Goal: Task Accomplishment & Management: Complete application form

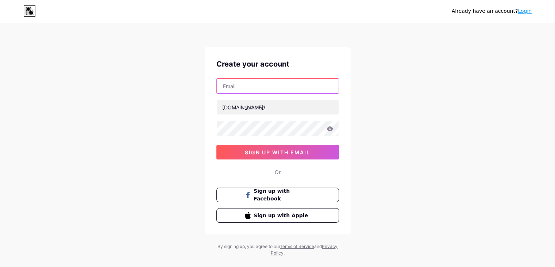
click at [247, 88] on input "text" at bounding box center [278, 86] width 122 height 15
type input "[EMAIL_ADDRESS][DOMAIN_NAME]"
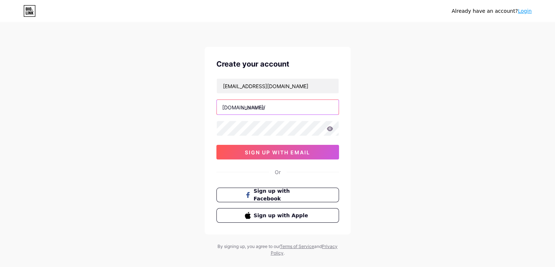
click at [266, 108] on input "text" at bounding box center [278, 107] width 122 height 15
type input "wedtaib"
click at [330, 127] on icon at bounding box center [330, 128] width 6 height 5
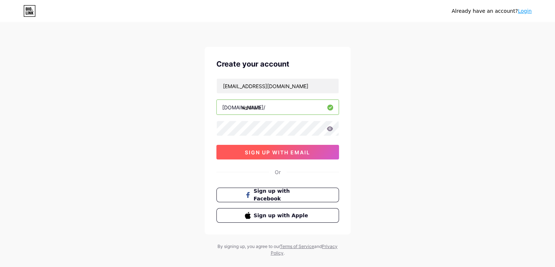
click at [260, 150] on span "sign up with email" at bounding box center [277, 152] width 65 height 6
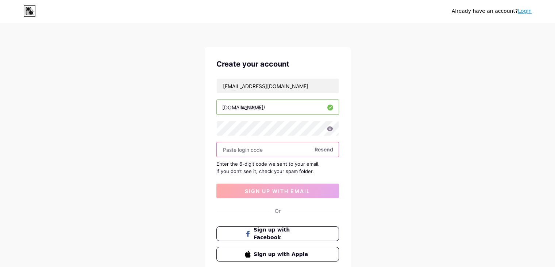
click at [276, 147] on input "text" at bounding box center [278, 149] width 122 height 15
paste input "558775"
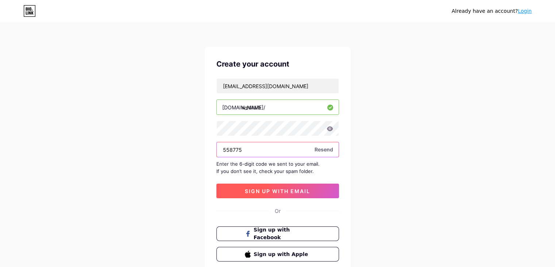
type input "558775"
click at [289, 186] on button "sign up with email" at bounding box center [278, 190] width 123 height 15
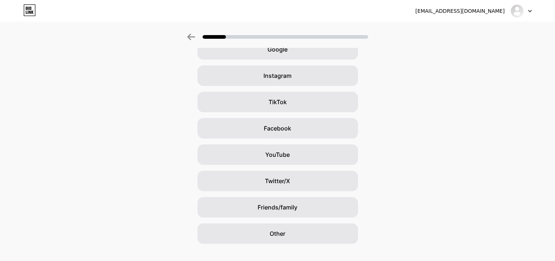
scroll to position [54, 0]
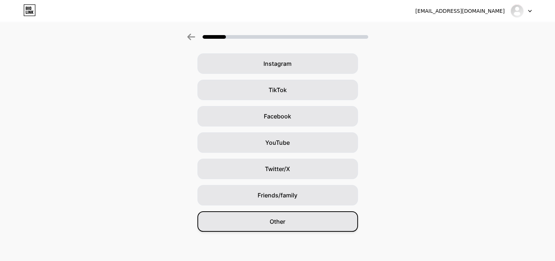
click at [276, 225] on span "Other" at bounding box center [278, 221] width 16 height 9
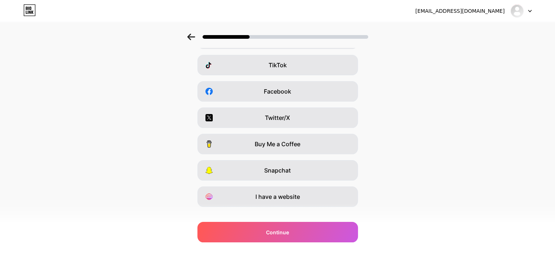
scroll to position [91, 0]
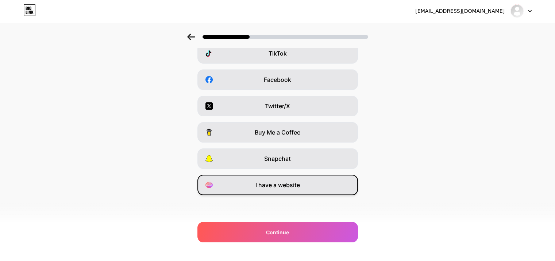
click at [270, 186] on span "I have a website" at bounding box center [278, 184] width 45 height 9
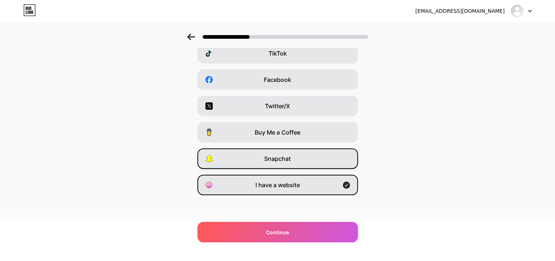
click at [282, 161] on span "Snapchat" at bounding box center [277, 158] width 27 height 9
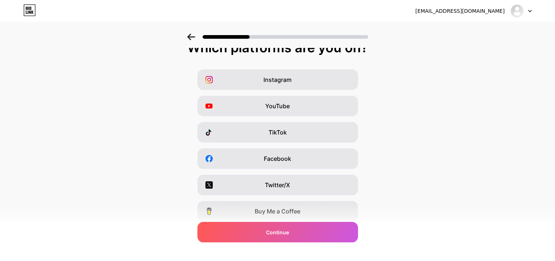
scroll to position [9, 0]
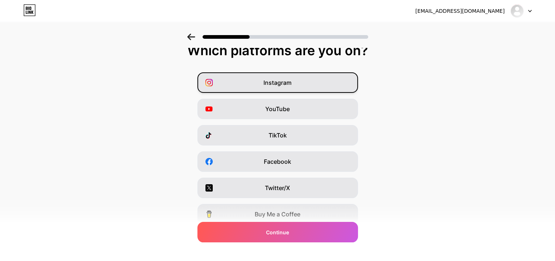
click at [273, 80] on span "Instagram" at bounding box center [278, 82] width 28 height 9
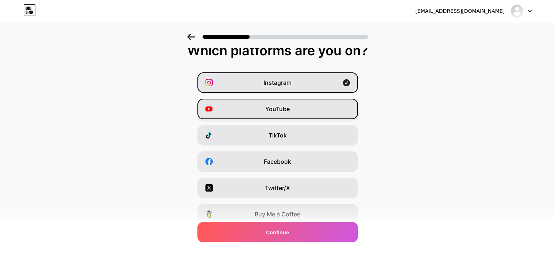
click at [275, 104] on span "YouTube" at bounding box center [277, 108] width 24 height 9
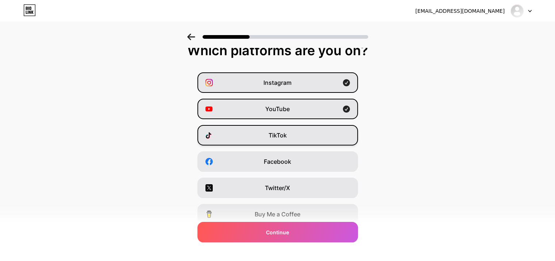
click at [275, 137] on span "TikTok" at bounding box center [278, 135] width 18 height 9
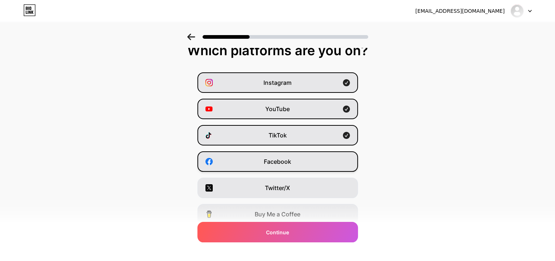
click at [279, 158] on span "Facebook" at bounding box center [277, 161] width 27 height 9
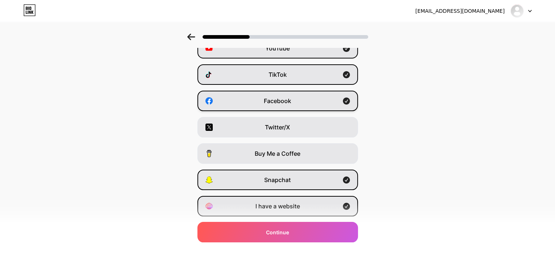
scroll to position [70, 0]
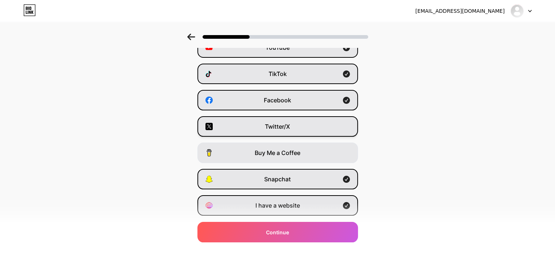
click at [268, 126] on span "Twitter/X" at bounding box center [277, 126] width 25 height 9
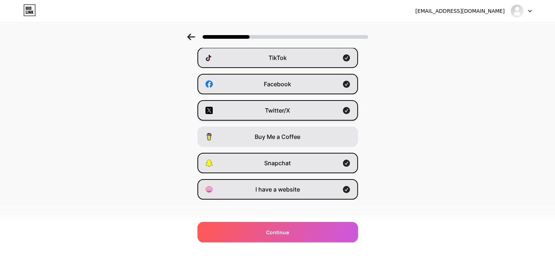
scroll to position [91, 0]
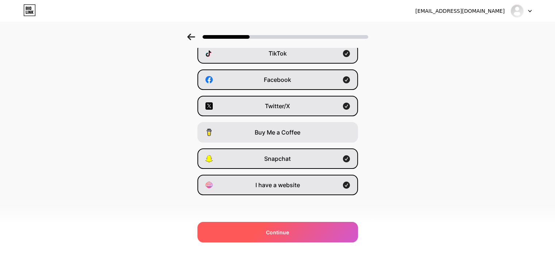
click at [280, 227] on div "Continue" at bounding box center [278, 232] width 161 height 20
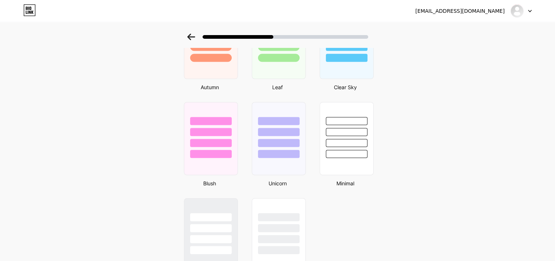
scroll to position [606, 0]
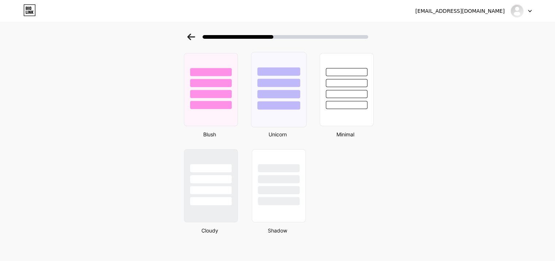
click at [290, 101] on div at bounding box center [278, 105] width 43 height 8
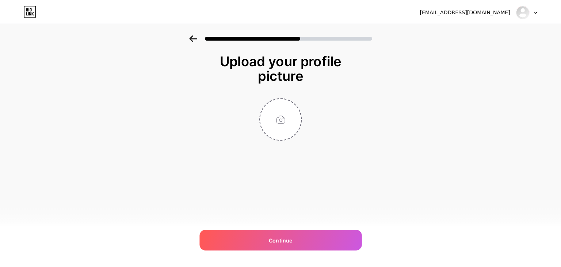
scroll to position [0, 0]
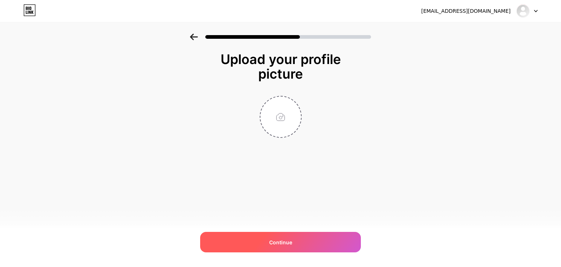
click at [292, 240] on div "Continue" at bounding box center [280, 241] width 161 height 20
